Goal: Transaction & Acquisition: Book appointment/travel/reservation

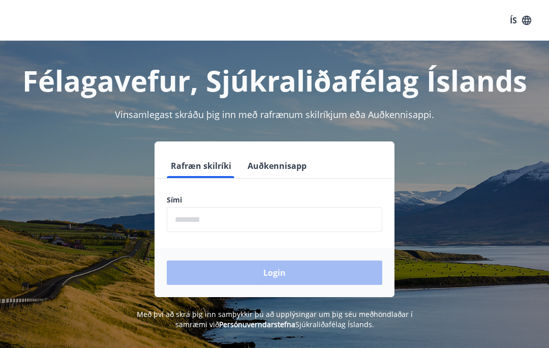
click at [248, 212] on input "phone" at bounding box center [275, 219] width 216 height 25
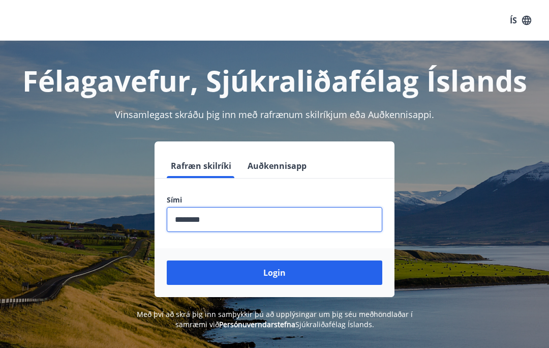
type input "********"
click at [298, 273] on button "Login" at bounding box center [275, 272] width 216 height 24
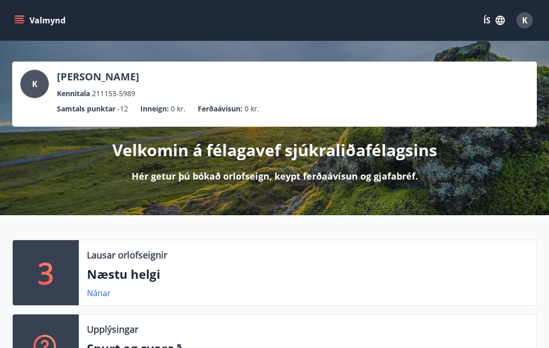
click at [16, 12] on button "Valmynd" at bounding box center [40, 20] width 57 height 18
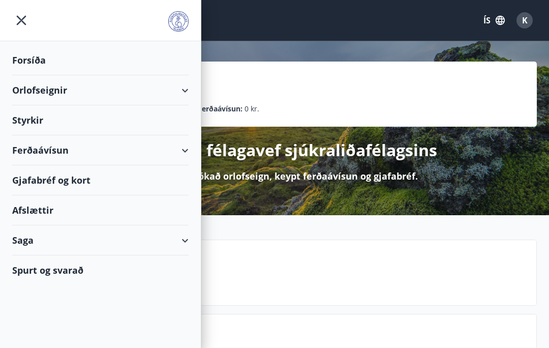
click at [182, 93] on div "Orlofseignir" at bounding box center [100, 90] width 176 height 30
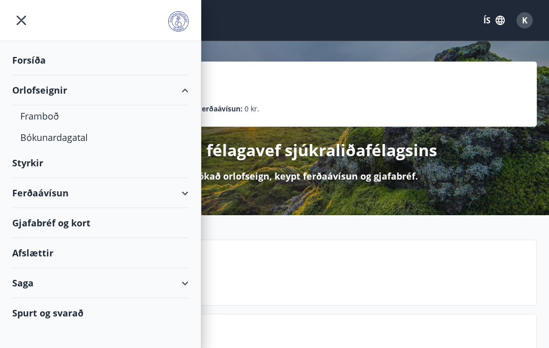
click at [79, 136] on div "Bókunardagatal" at bounding box center [100, 137] width 160 height 21
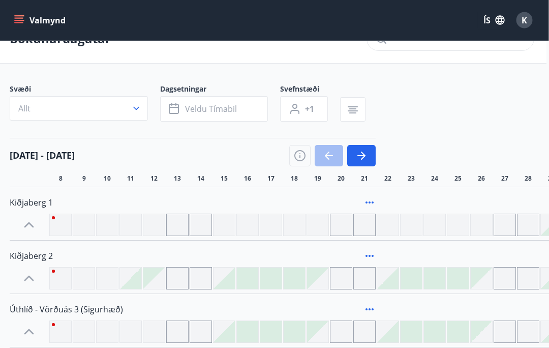
scroll to position [26, 2]
click at [102, 106] on button "Allt" at bounding box center [79, 108] width 138 height 24
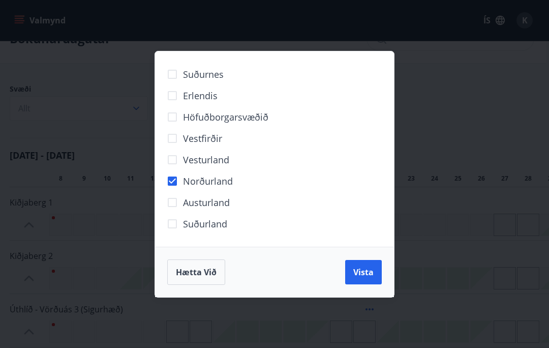
click at [366, 278] on span "Vista" at bounding box center [363, 271] width 20 height 11
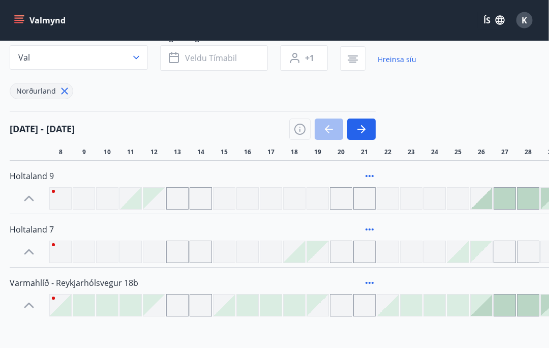
scroll to position [128, 2]
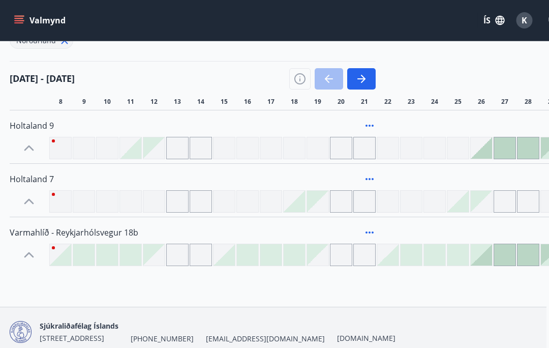
click at [87, 252] on div at bounding box center [84, 254] width 21 height 21
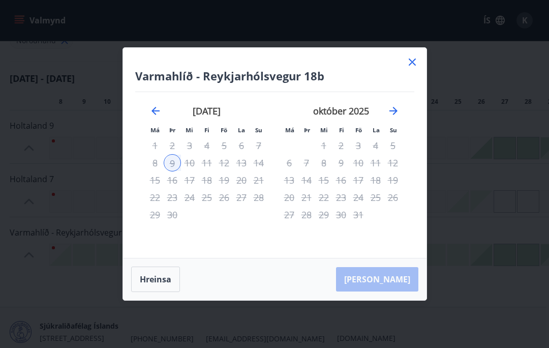
click at [225, 171] on div "12" at bounding box center [224, 162] width 17 height 17
click at [418, 68] on icon at bounding box center [412, 62] width 12 height 12
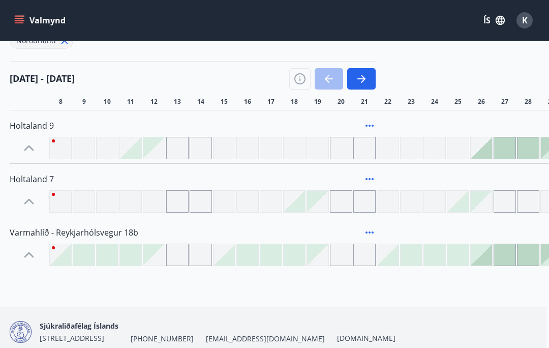
click at [80, 205] on div at bounding box center [84, 201] width 22 height 22
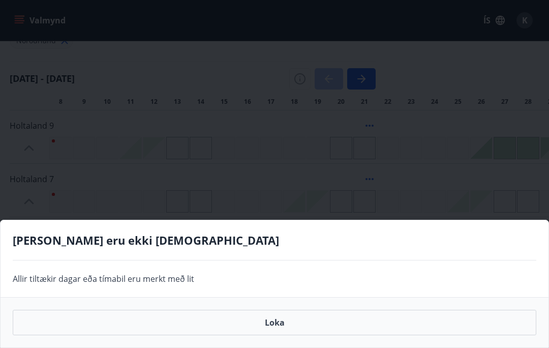
click at [286, 169] on div "Gráir dagar eru ekki bókanlegir Allir tiltækir dagar eða tímabil eru merkt með …" at bounding box center [274, 174] width 549 height 348
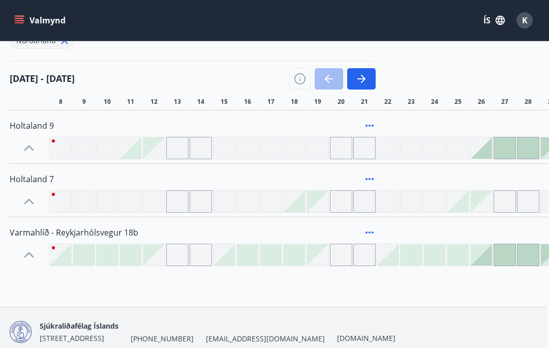
click at [66, 260] on div at bounding box center [60, 254] width 21 height 21
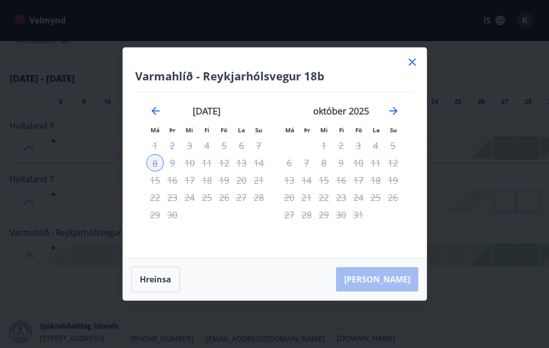
click at [409, 68] on icon at bounding box center [412, 62] width 12 height 12
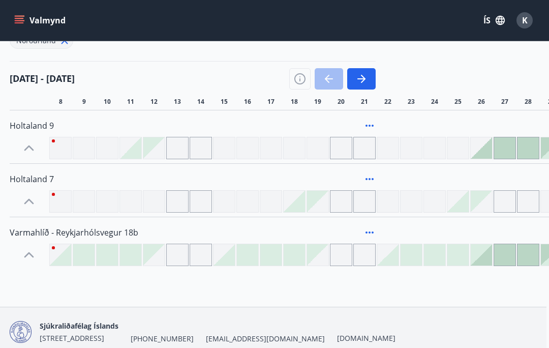
click at [112, 253] on div at bounding box center [107, 254] width 21 height 21
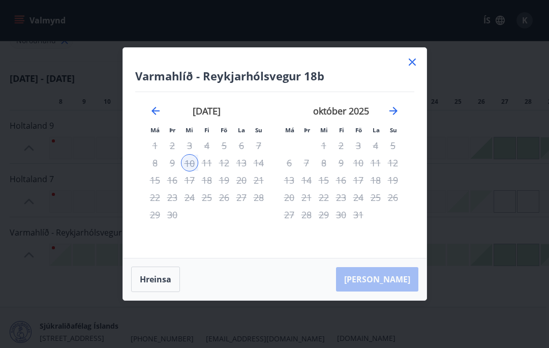
click at [414, 68] on icon at bounding box center [412, 62] width 12 height 12
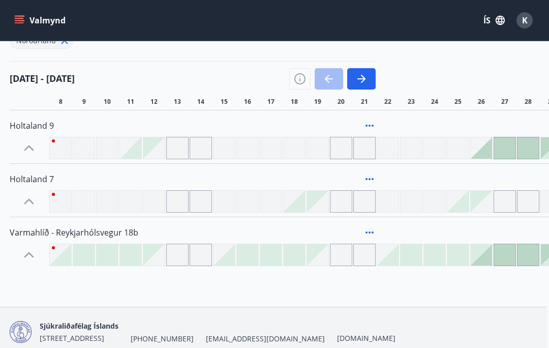
click at [228, 260] on div at bounding box center [224, 254] width 21 height 21
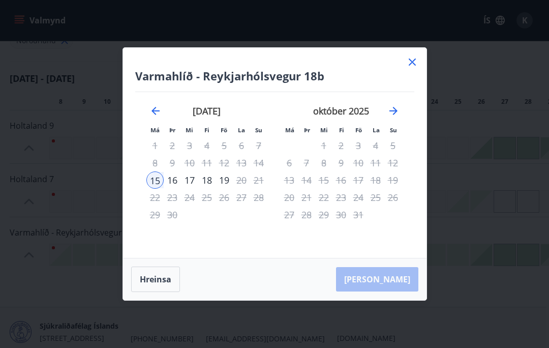
click at [262, 171] on div "14" at bounding box center [258, 162] width 17 height 17
click at [156, 117] on icon "Move backward to switch to the previous month." at bounding box center [156, 111] width 12 height 12
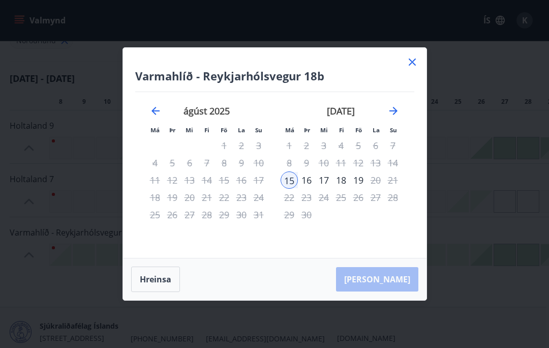
click at [413, 68] on icon at bounding box center [412, 62] width 12 height 12
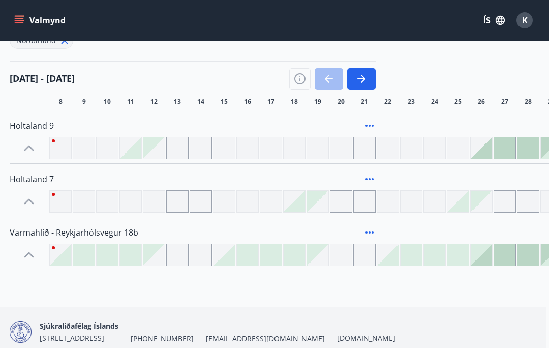
click at [219, 253] on div at bounding box center [224, 254] width 21 height 21
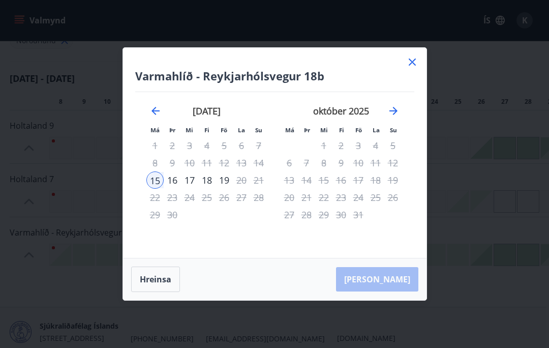
click at [425, 83] on div "Varmahlíð - Reykjarhólsvegur 18b Má Þr Mi Fi Fö La Su Má Þr Mi Fi Fö La Su ágús…" at bounding box center [275, 153] width 304 height 210
click at [407, 68] on icon at bounding box center [412, 62] width 12 height 12
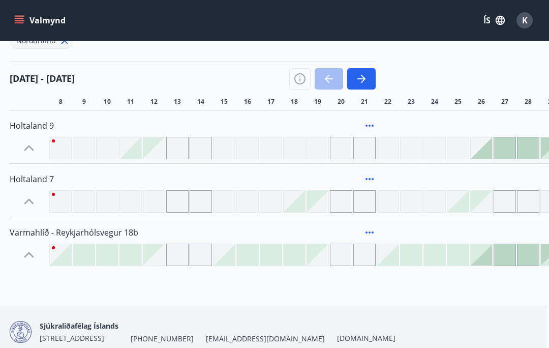
click at [223, 247] on div at bounding box center [224, 254] width 21 height 21
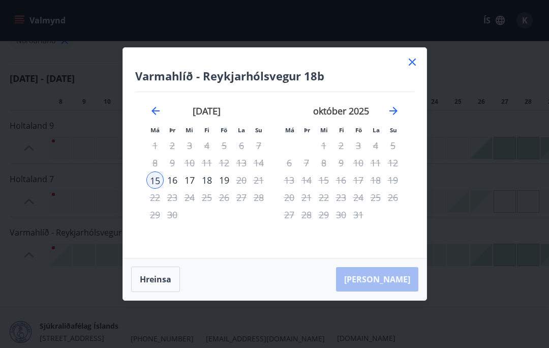
click at [415, 68] on icon at bounding box center [412, 62] width 12 height 12
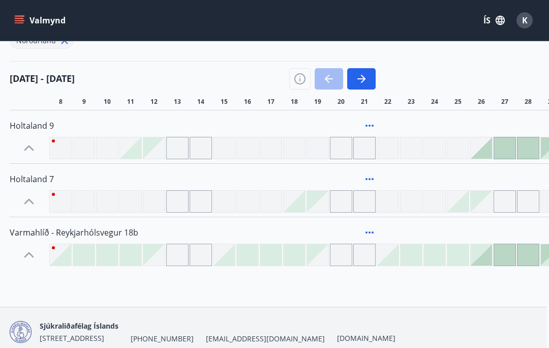
click at [208, 253] on div at bounding box center [201, 255] width 22 height 22
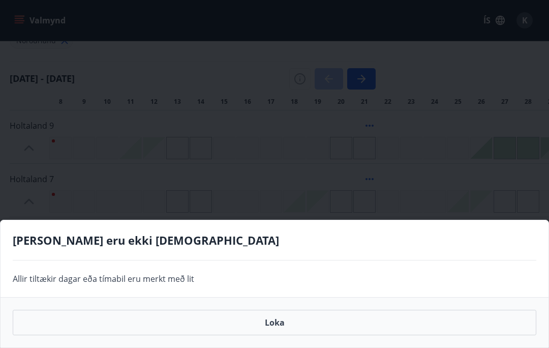
click at [318, 205] on div "Gráir dagar eru ekki bókanlegir Allir tiltækir dagar eða tímabil eru merkt með …" at bounding box center [274, 174] width 549 height 348
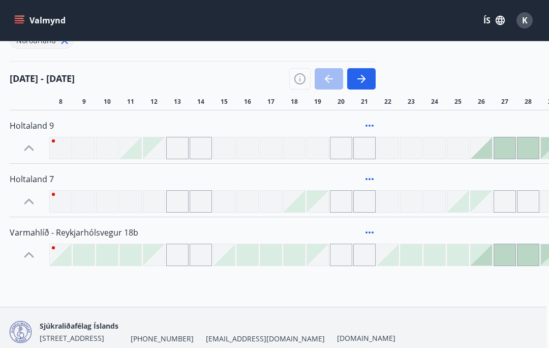
click at [220, 248] on div at bounding box center [224, 254] width 21 height 21
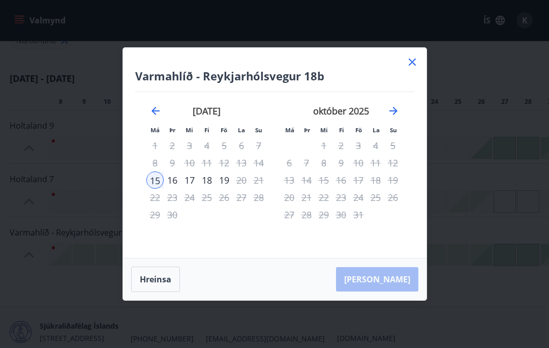
click at [420, 77] on div "Varmahlíð - Reykjarhólsvegur 18b Má Þr Mi Fi Fö La Su Má Þr Mi Fi Fö La Su ágús…" at bounding box center [275, 153] width 304 height 210
click at [412, 68] on icon at bounding box center [412, 62] width 12 height 12
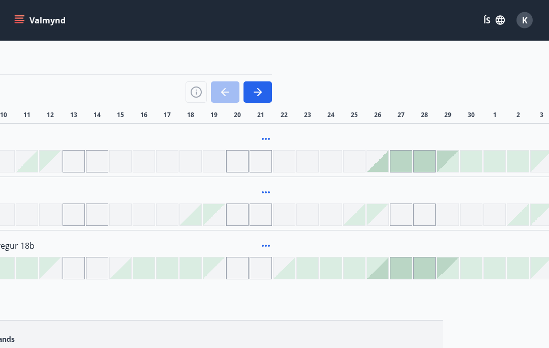
scroll to position [114, 0]
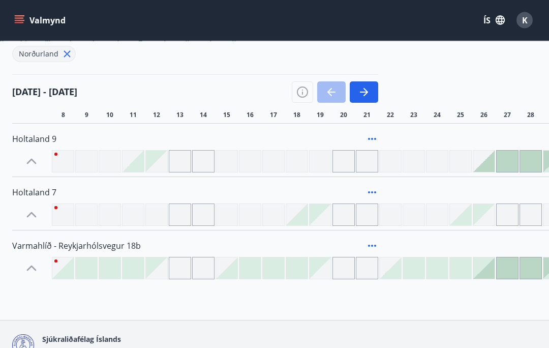
click at [64, 56] on icon at bounding box center [67, 54] width 7 height 7
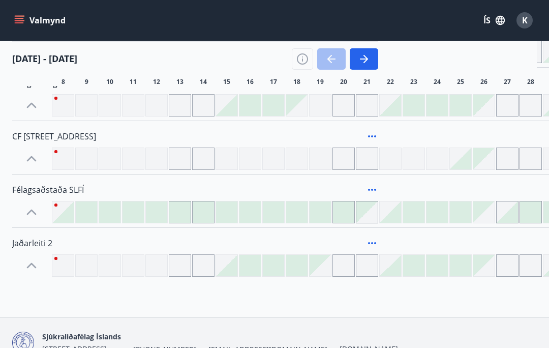
scroll to position [851, 0]
